Goal: Task Accomplishment & Management: Manage account settings

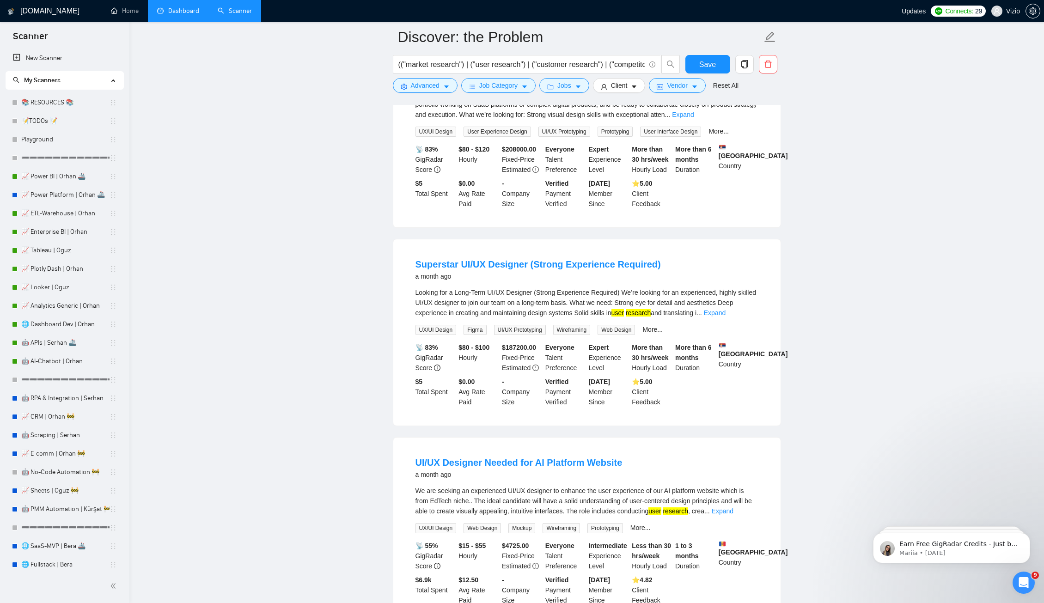
scroll to position [522, 0]
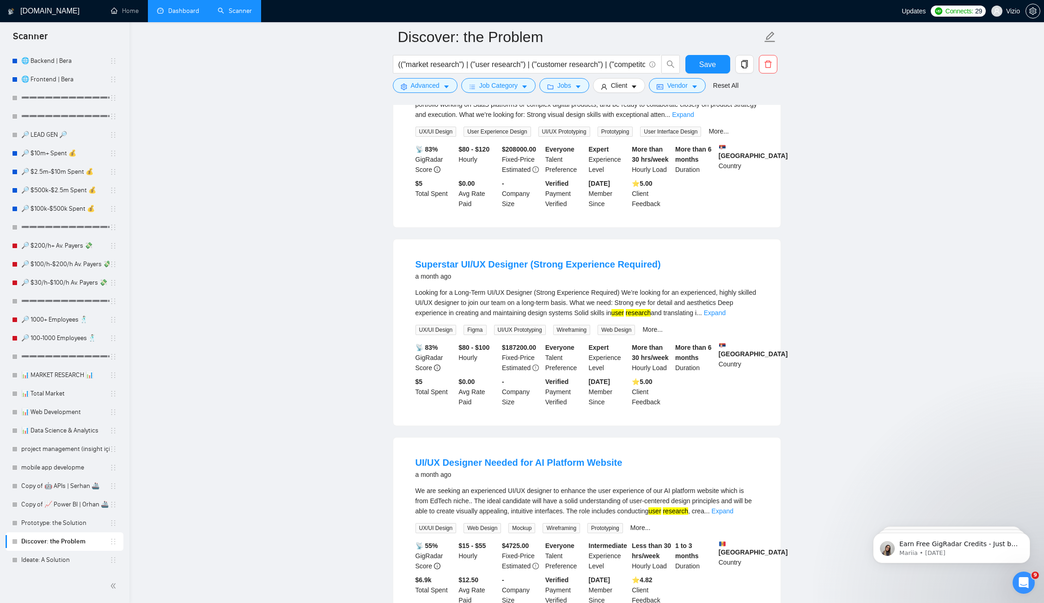
click at [167, 7] on link "Dashboard" at bounding box center [178, 11] width 42 height 8
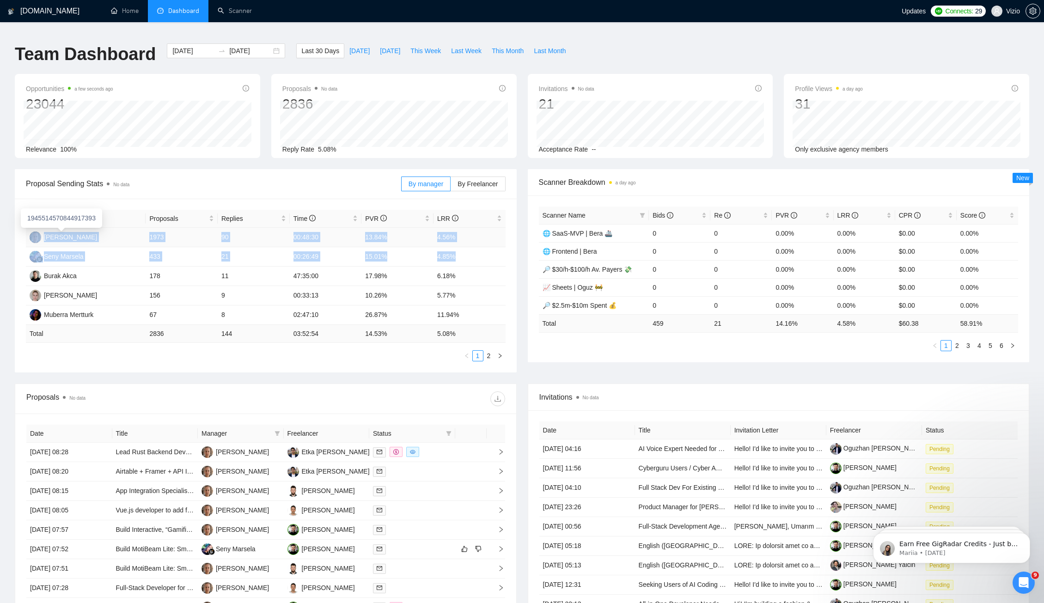
drag, startPoint x: 460, startPoint y: 249, endPoint x: 37, endPoint y: 232, distance: 423.8
click at [37, 232] on tbody "[PERSON_NAME] 1973 90 00:48:30 13.84% 4.56% [PERSON_NAME] 433 21 00:26:49 15.01…" at bounding box center [266, 276] width 480 height 97
click at [337, 248] on td "00:26:49" at bounding box center [326, 256] width 72 height 19
drag, startPoint x: 459, startPoint y: 251, endPoint x: 51, endPoint y: 226, distance: 408.9
click at [51, 228] on tbody "[PERSON_NAME] 1973 90 00:48:30 13.84% 4.56% [PERSON_NAME] 433 21 00:26:49 15.01…" at bounding box center [266, 276] width 480 height 97
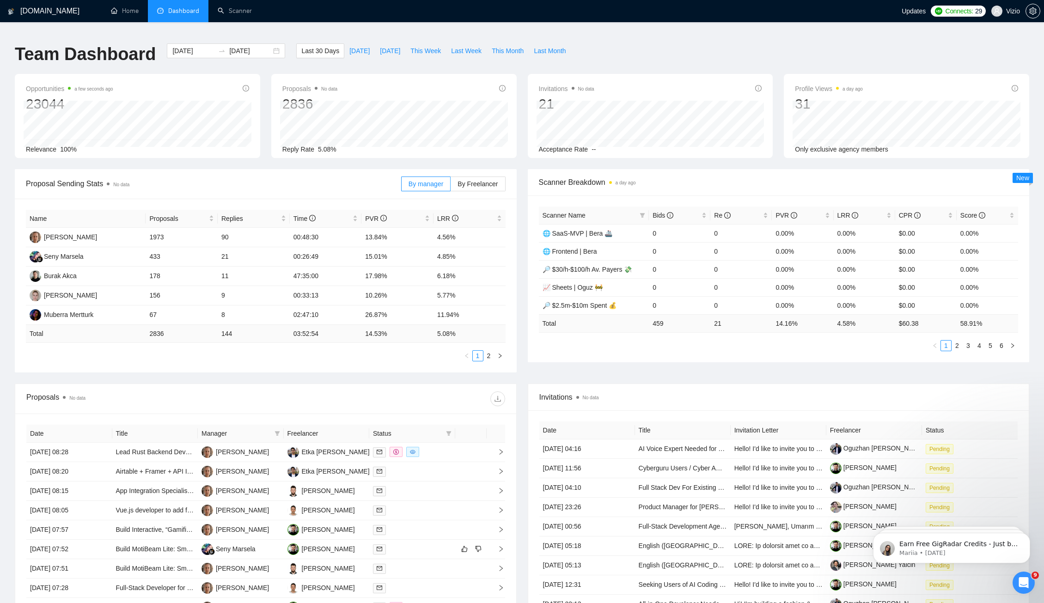
click at [18, 233] on div "Name Proposals Replies Time PVR LRR [PERSON_NAME] 1973 90 00:48:30 13.84% 4.56%…" at bounding box center [266, 286] width 502 height 174
click at [22, 231] on div "Name Proposals Replies Time PVR LRR [PERSON_NAME] 1973 90 00:48:30 13.84% 4.56%…" at bounding box center [266, 286] width 502 height 174
click at [228, 14] on link "Scanner" at bounding box center [235, 11] width 34 height 8
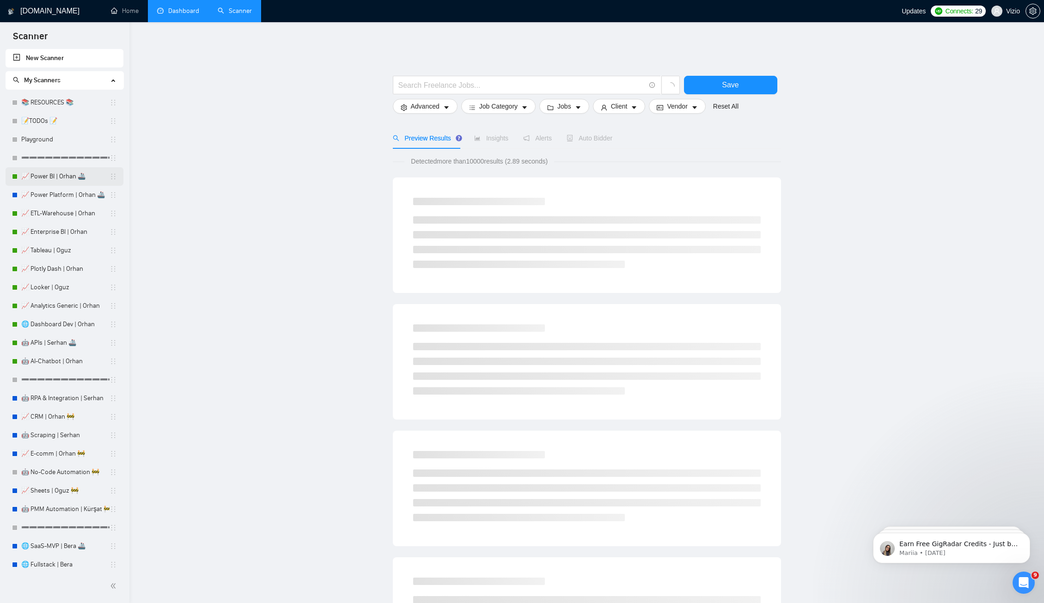
click at [60, 180] on link "📈 Power BI | Orhan 🚢" at bounding box center [65, 176] width 88 height 18
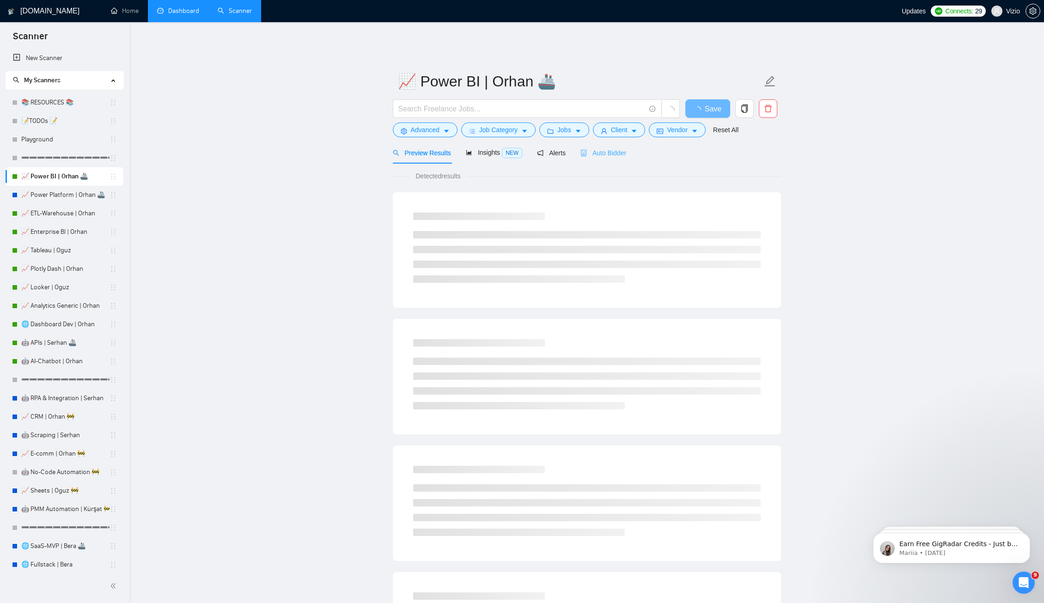
click at [615, 142] on div "Auto Bidder" at bounding box center [604, 153] width 46 height 22
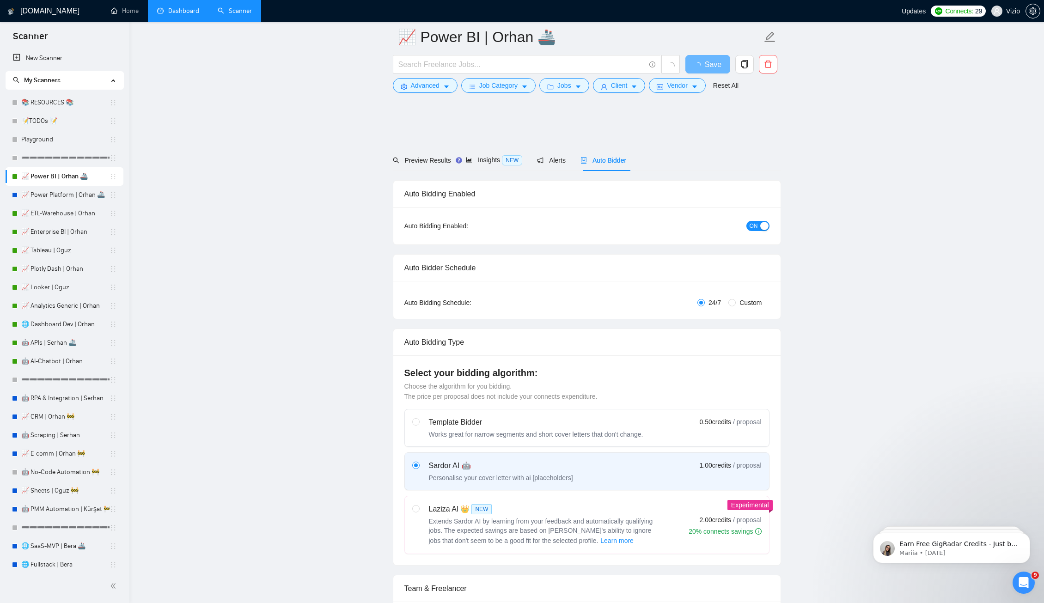
scroll to position [246, 0]
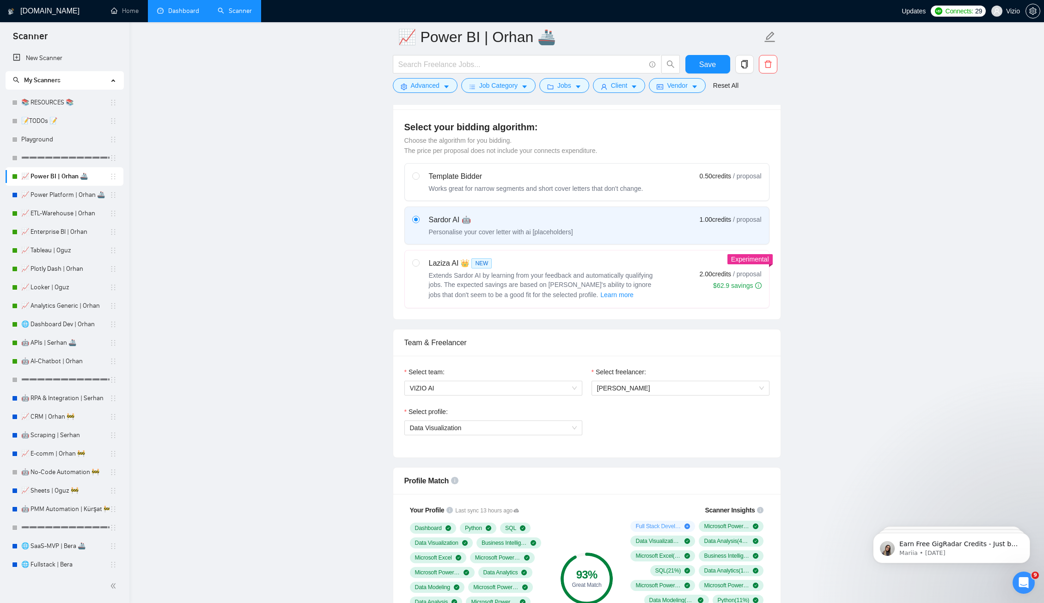
click at [440, 271] on div "Extends Sardor AI by learning from your feedback and automatically qualifying j…" at bounding box center [544, 286] width 231 height 30
click at [419, 264] on input "radio" at bounding box center [415, 262] width 6 height 6
radio input "true"
radio input "false"
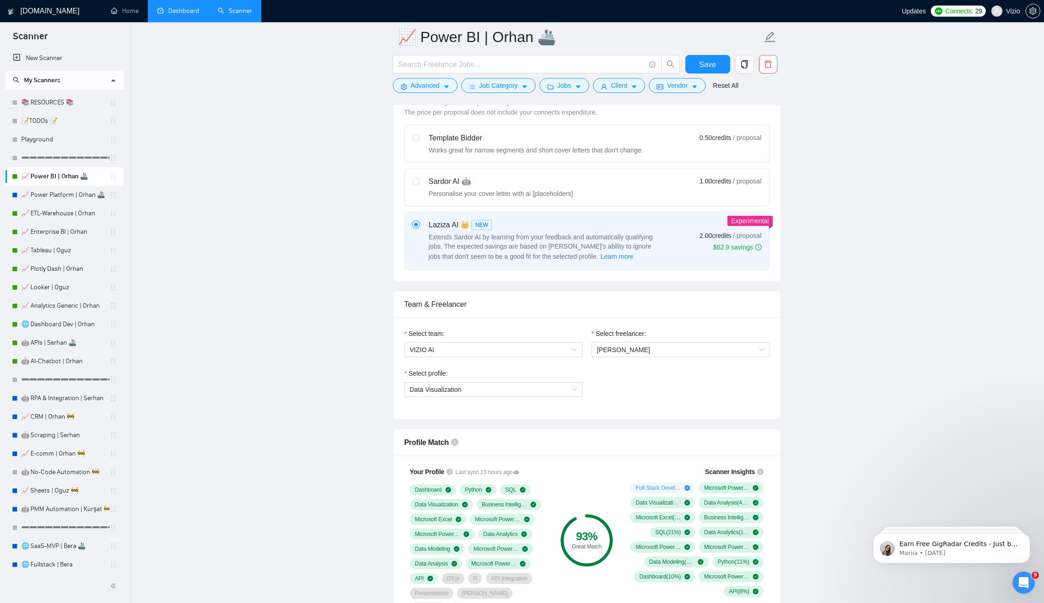
scroll to position [118, 0]
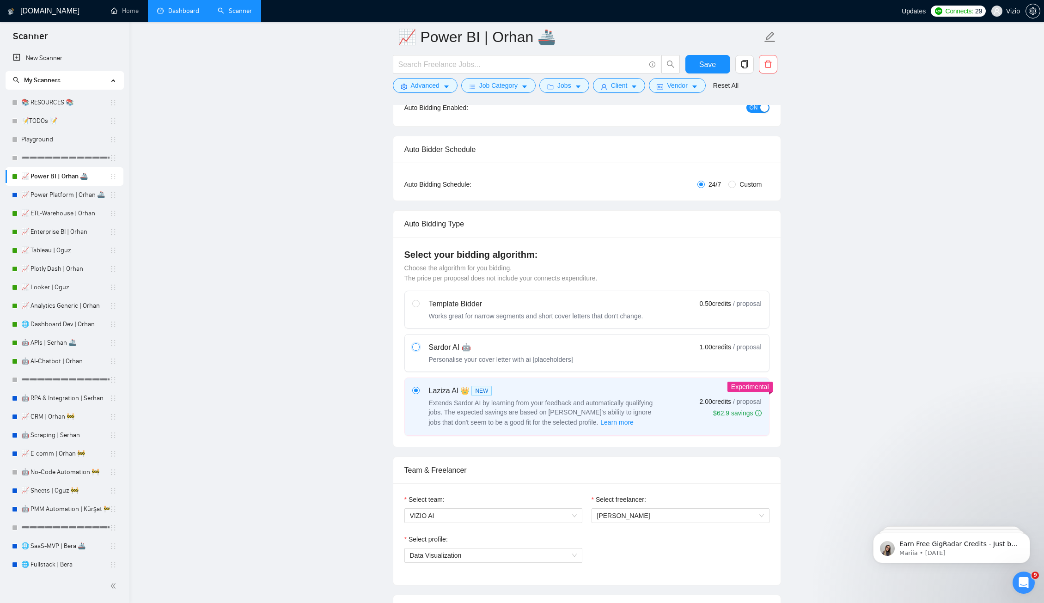
click at [413, 343] on input "radio" at bounding box center [415, 346] width 6 height 6
radio input "true"
radio input "false"
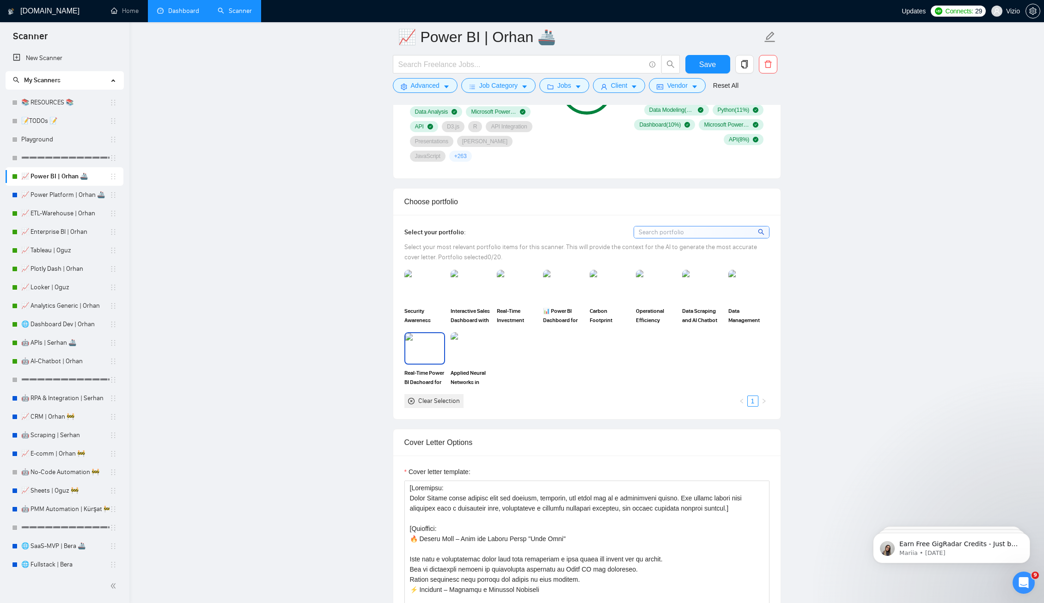
scroll to position [731, 0]
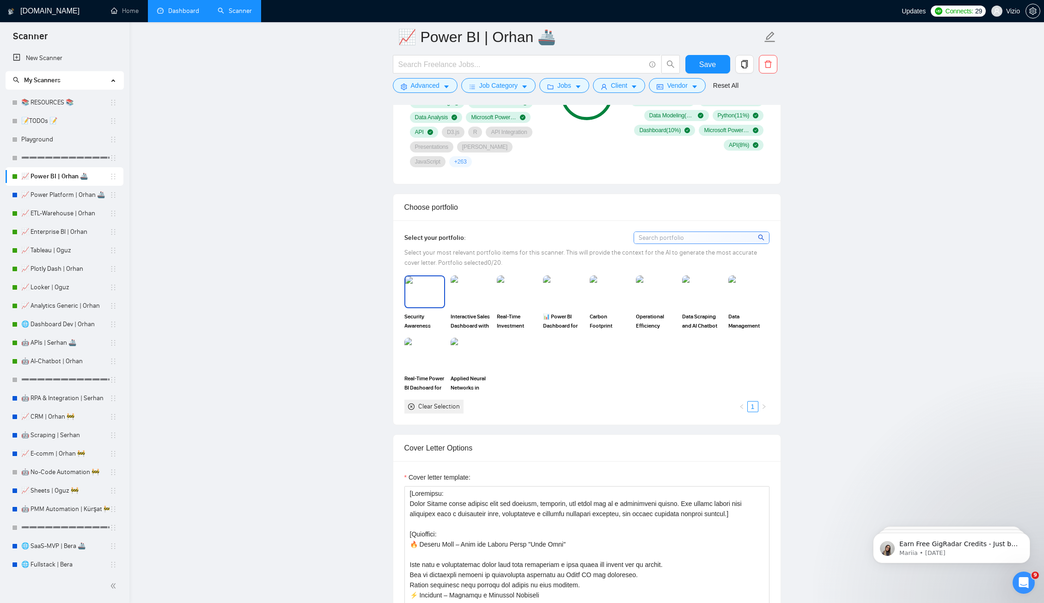
click at [431, 288] on img at bounding box center [424, 291] width 39 height 31
click at [467, 289] on img at bounding box center [471, 291] width 39 height 31
click at [511, 289] on img at bounding box center [517, 291] width 39 height 31
click at [577, 290] on img at bounding box center [563, 291] width 39 height 31
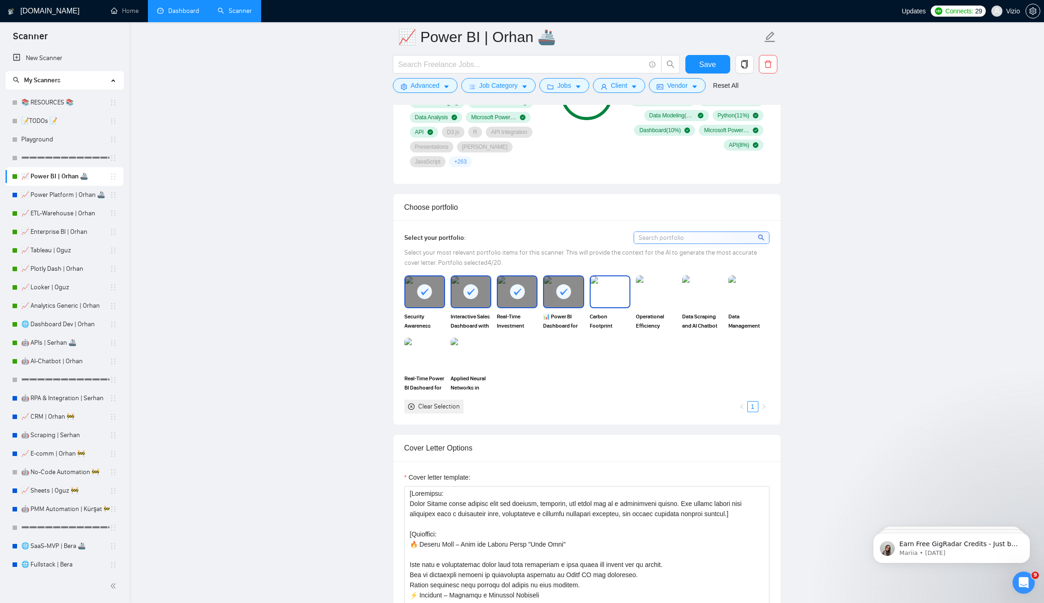
click at [591, 289] on img at bounding box center [610, 291] width 39 height 31
click at [655, 292] on img at bounding box center [656, 291] width 39 height 31
click at [704, 290] on img at bounding box center [702, 291] width 39 height 31
click at [750, 289] on img at bounding box center [748, 291] width 39 height 31
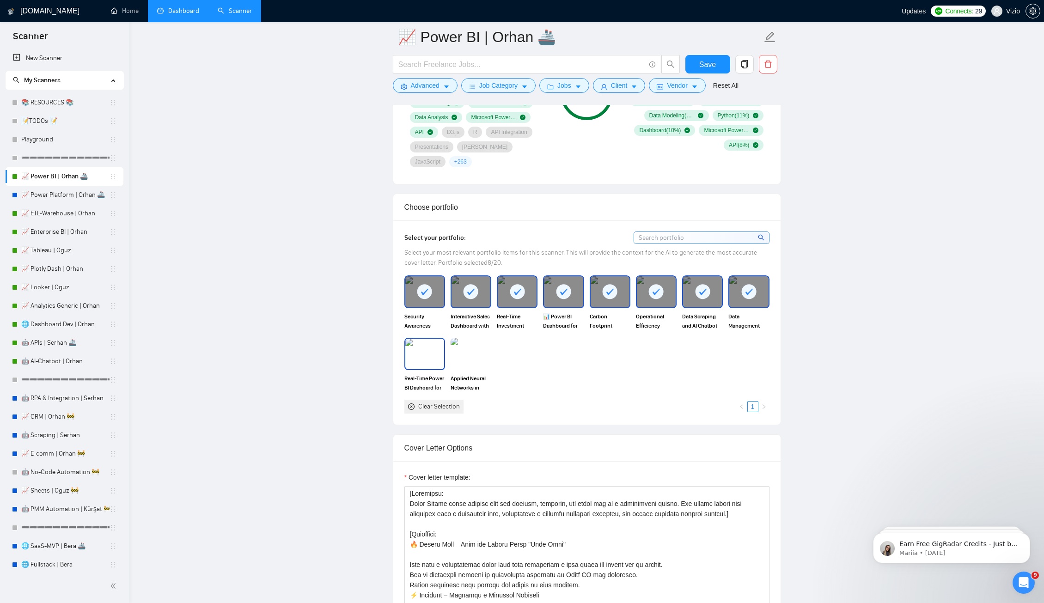
click at [410, 350] on img at bounding box center [424, 354] width 39 height 31
click at [467, 346] on img at bounding box center [471, 354] width 39 height 31
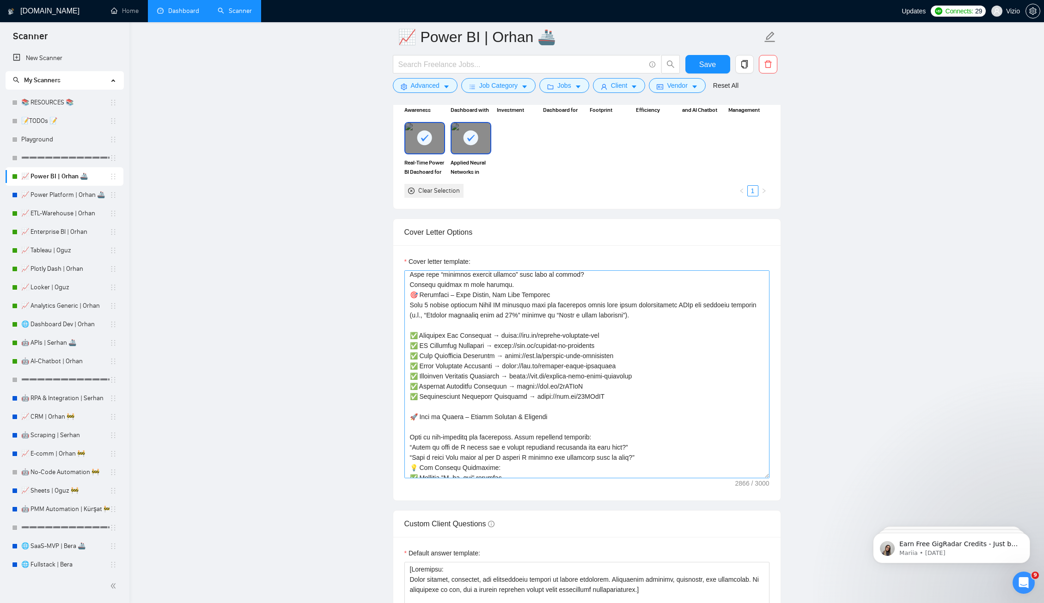
scroll to position [207, 0]
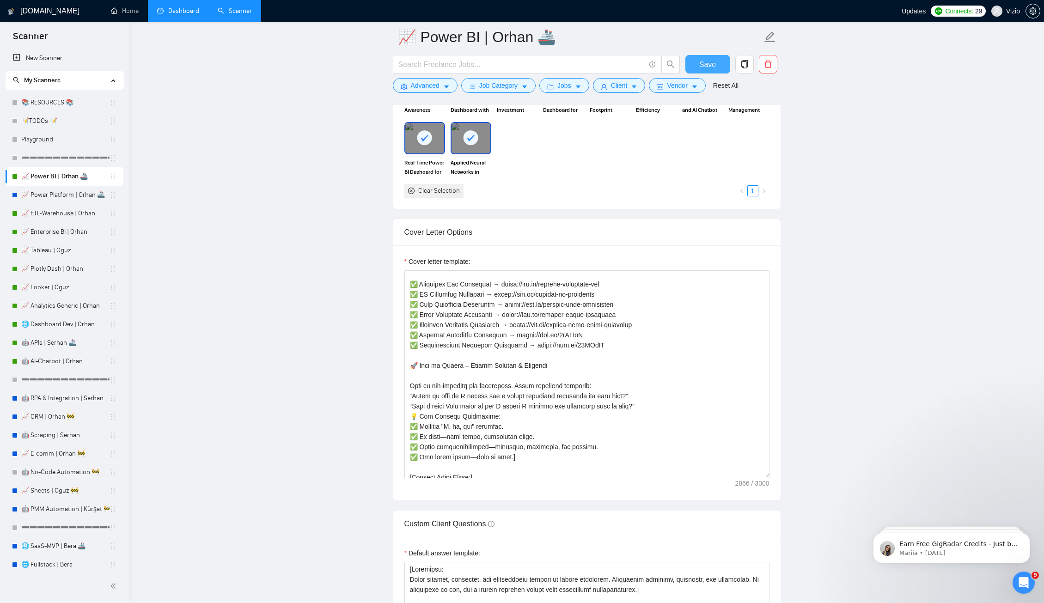
click at [697, 61] on button "Save" at bounding box center [708, 64] width 45 height 18
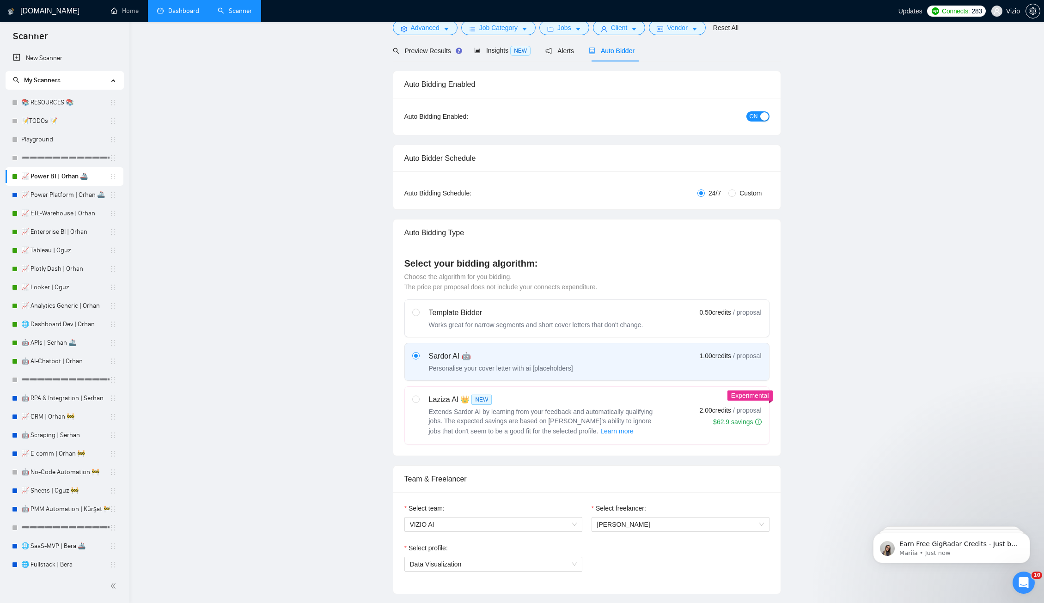
scroll to position [0, 0]
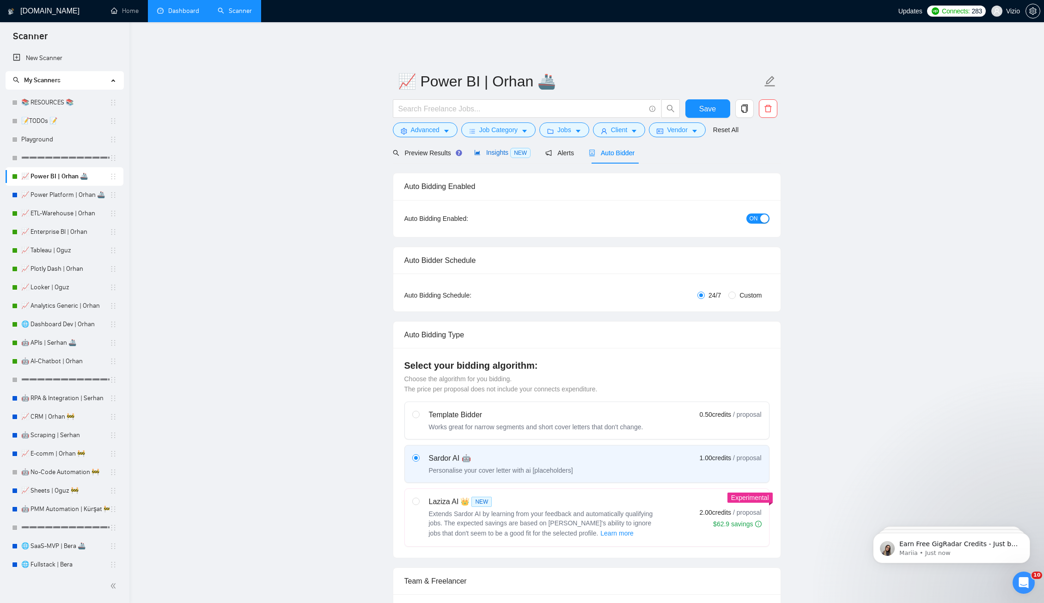
click at [499, 149] on span "Insights NEW" at bounding box center [502, 152] width 56 height 7
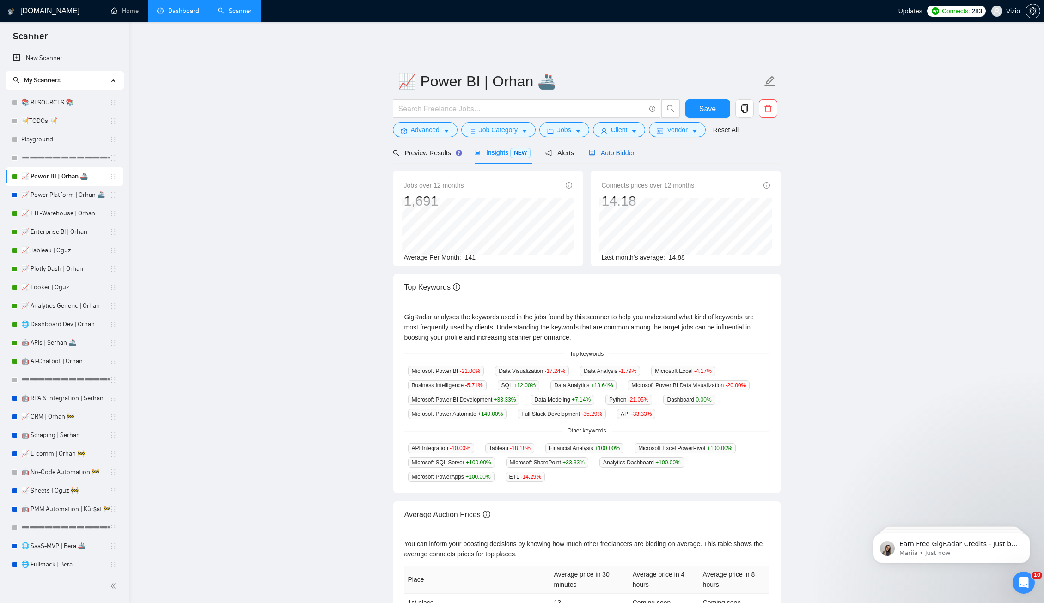
click at [627, 149] on span "Auto Bidder" at bounding box center [612, 152] width 46 height 7
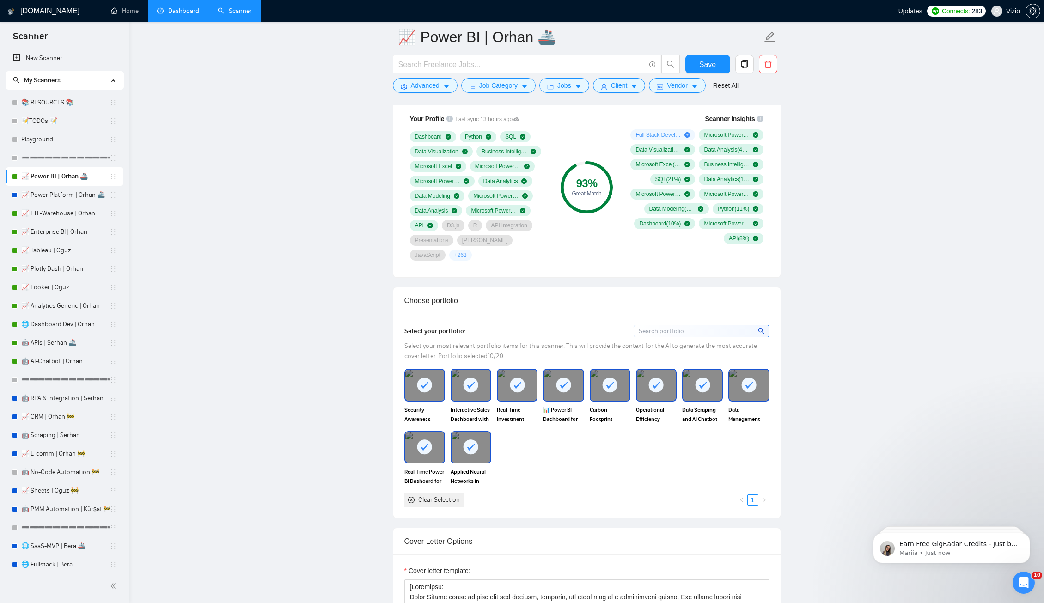
scroll to position [1121, 0]
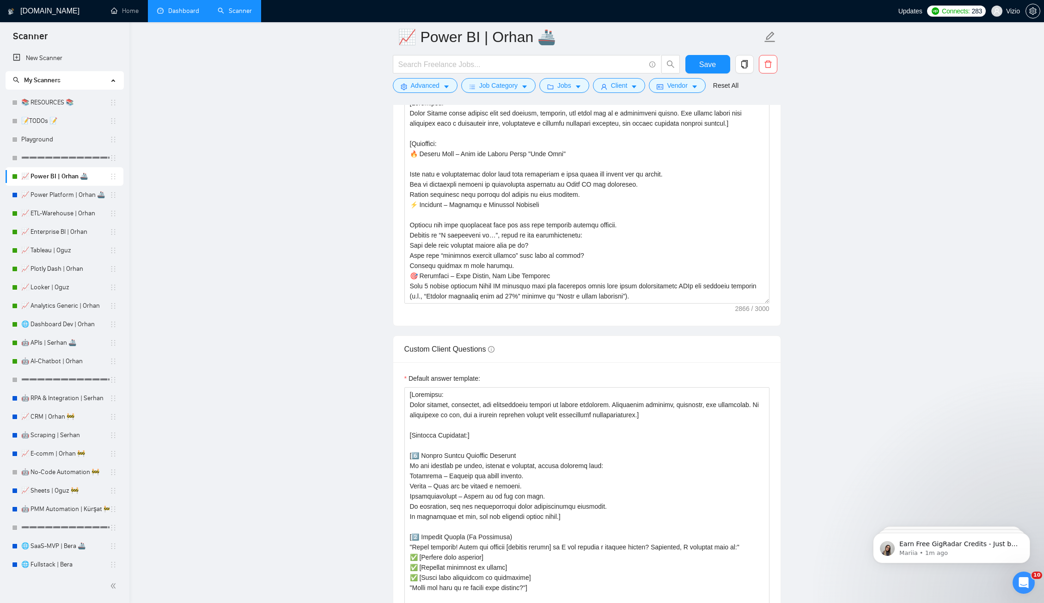
drag, startPoint x: 323, startPoint y: 245, endPoint x: 319, endPoint y: 251, distance: 6.3
click at [319, 251] on main "📈 Power BI | Orhan 🚢 Save Advanced Job Category Jobs Client Vendor Reset All Pr…" at bounding box center [586, 533] width 885 height 3222
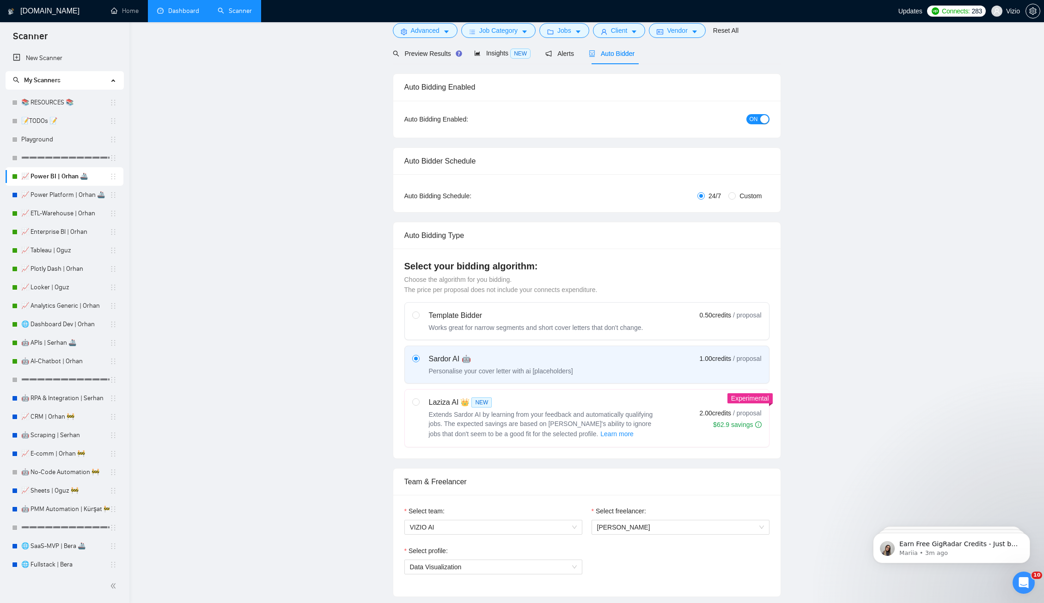
scroll to position [0, 0]
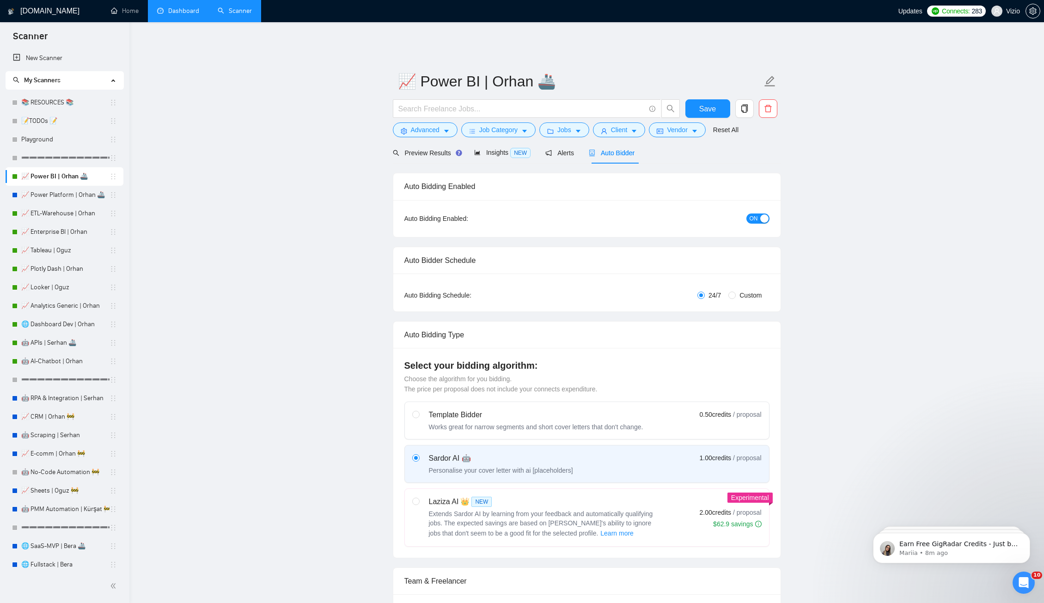
drag, startPoint x: 251, startPoint y: 73, endPoint x: 185, endPoint y: 29, distance: 79.0
click at [181, 15] on link "Dashboard" at bounding box center [178, 11] width 42 height 8
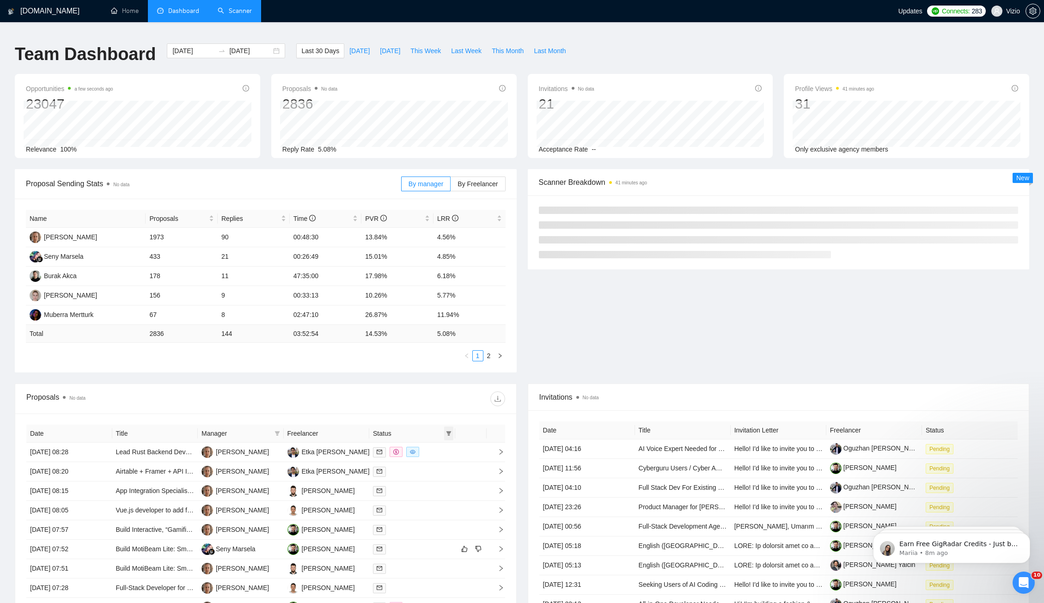
click at [445, 427] on span at bounding box center [448, 434] width 9 height 14
click at [408, 442] on input "checkbox" at bounding box center [406, 444] width 7 height 7
checkbox input "true"
click at [447, 482] on button "OK" at bounding box center [441, 477] width 17 height 11
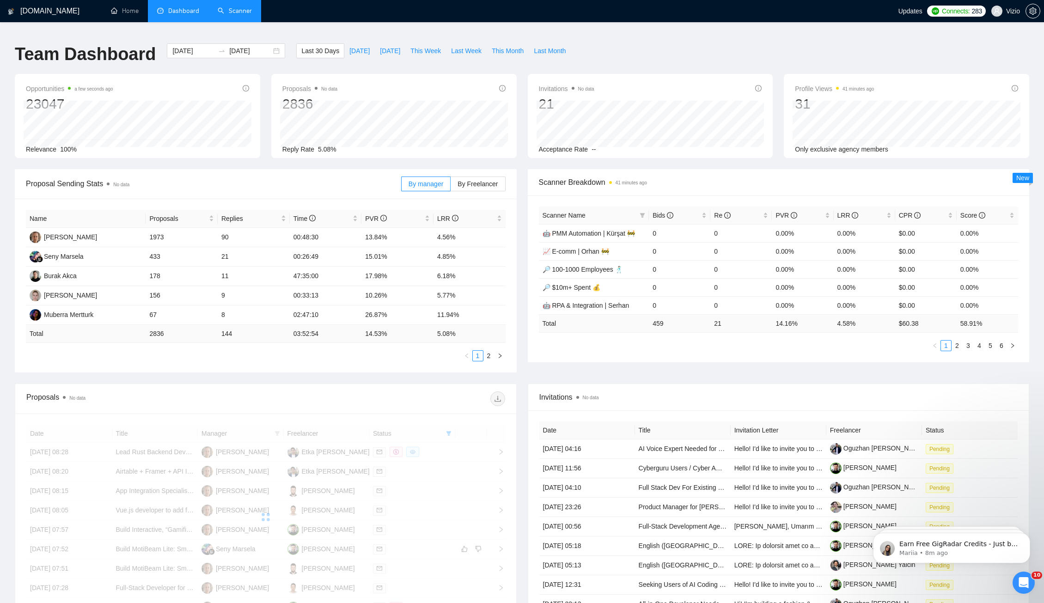
scroll to position [139, 0]
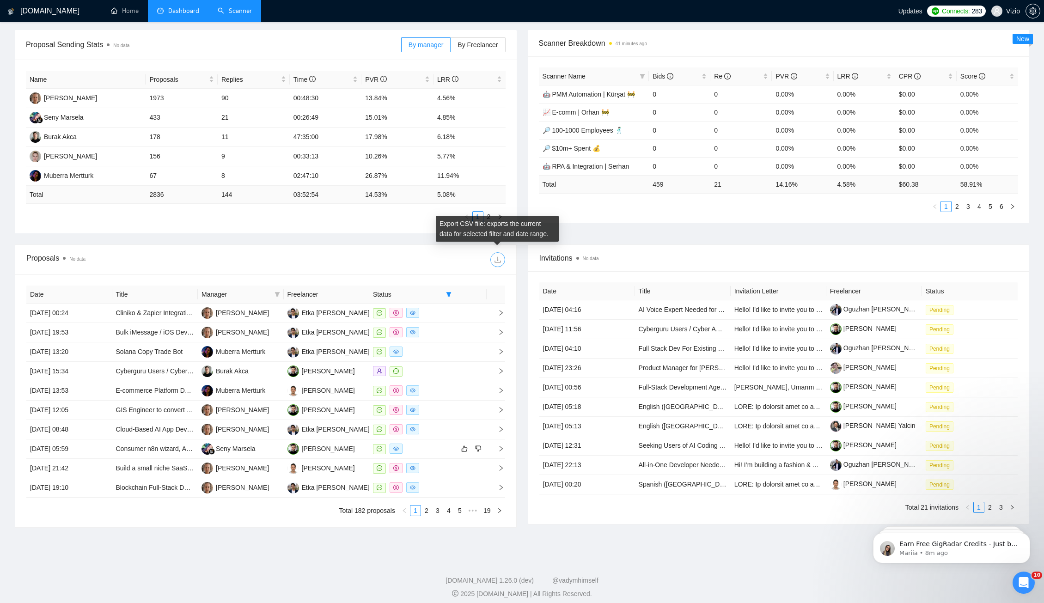
click at [499, 256] on icon "download" at bounding box center [497, 259] width 7 height 7
